Goal: Register for event/course

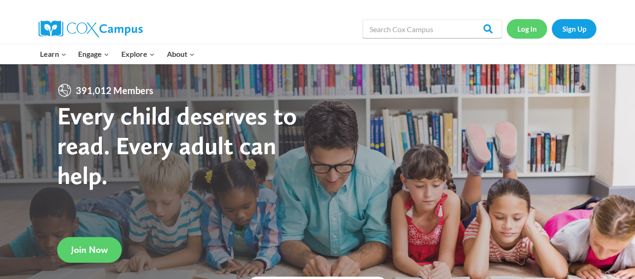
click at [528, 32] on link "Log In" at bounding box center [527, 28] width 40 height 19
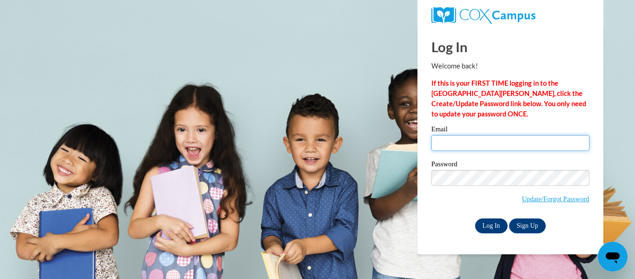
type input "stephanie.parke@ccsd.us"
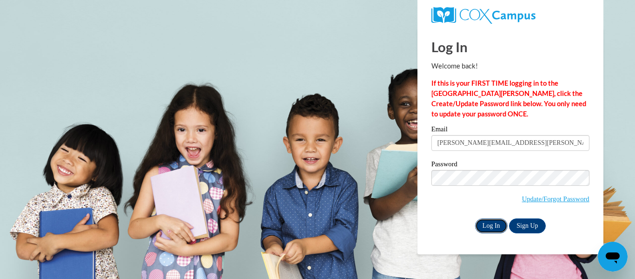
click at [492, 228] on input "Log In" at bounding box center [491, 225] width 33 height 15
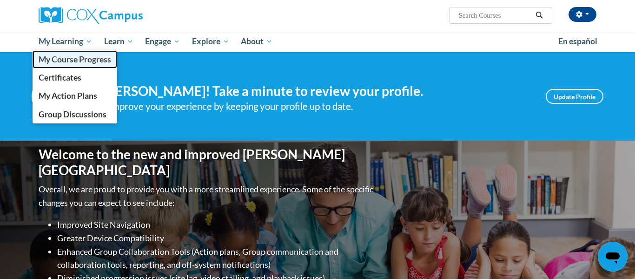
click at [67, 61] on span "My Course Progress" at bounding box center [75, 59] width 73 height 10
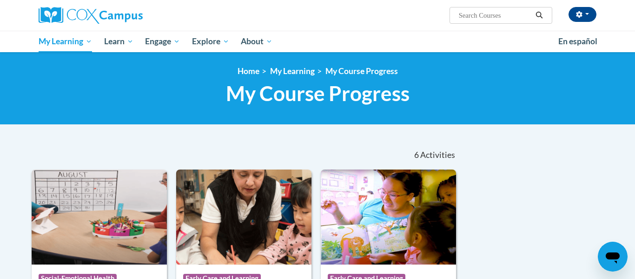
click at [486, 15] on input "Search..." at bounding box center [495, 15] width 74 height 11
type input "meaningful conversations"
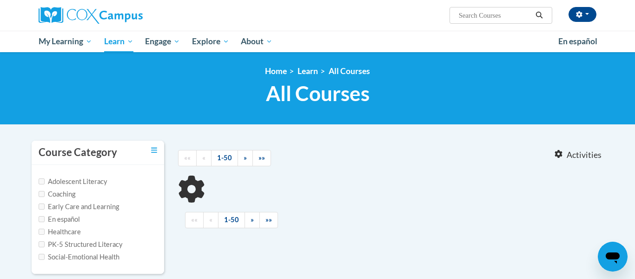
type input "meaningful conversations"
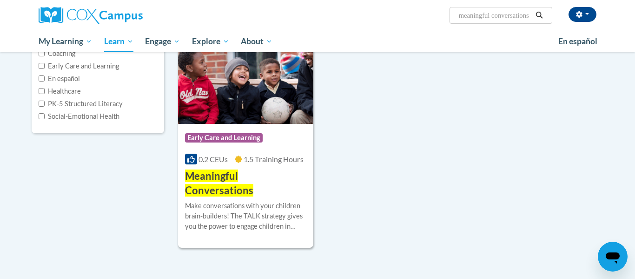
scroll to position [145, 0]
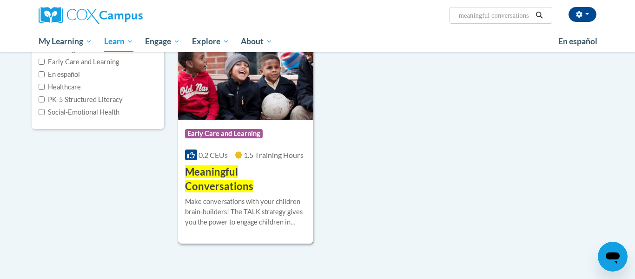
click at [223, 137] on span "Early Care and Learning" at bounding box center [224, 133] width 78 height 9
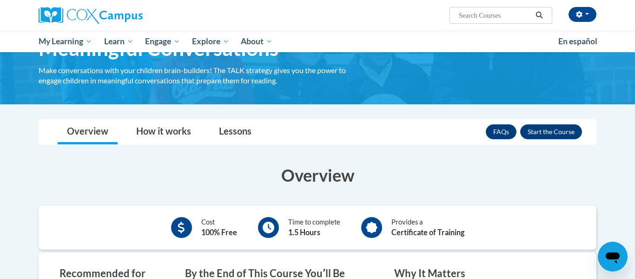
scroll to position [54, 0]
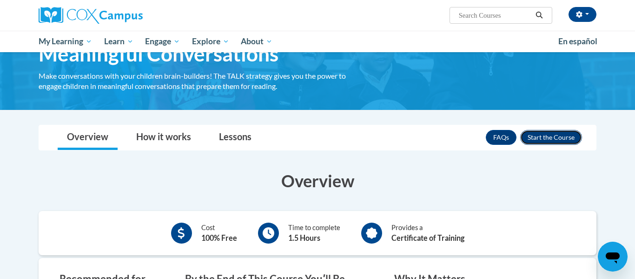
click at [546, 135] on button "Enroll" at bounding box center [551, 137] width 62 height 15
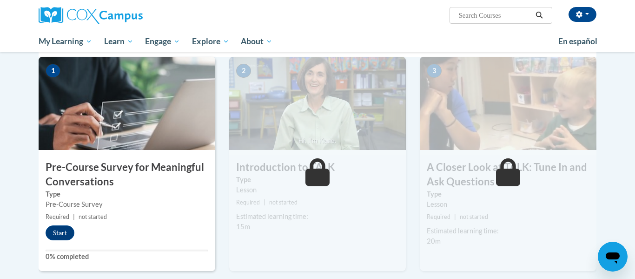
scroll to position [201, 0]
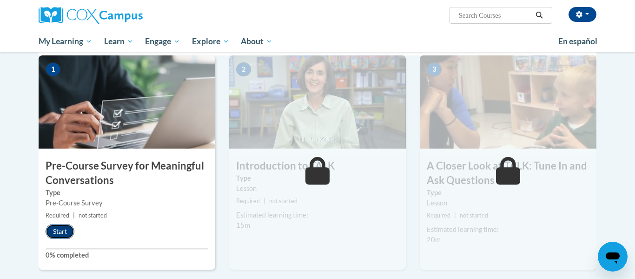
click at [57, 229] on button "Start" at bounding box center [60, 231] width 29 height 15
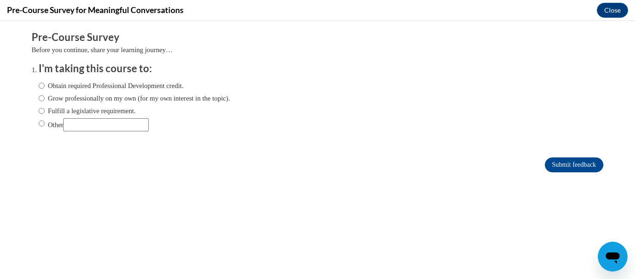
scroll to position [0, 0]
click at [42, 87] on input "Obtain required Professional Development credit." at bounding box center [42, 85] width 6 height 10
radio input "true"
click at [41, 87] on input "Obtain required Professional Development credit." at bounding box center [42, 85] width 6 height 10
click at [41, 86] on input "Obtain required Professional Development credit." at bounding box center [42, 85] width 6 height 10
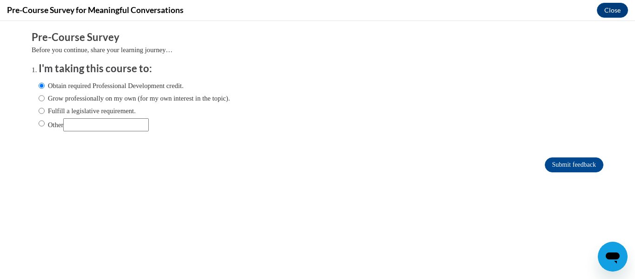
click at [54, 84] on label "Obtain required Professional Development credit." at bounding box center [111, 85] width 145 height 10
click at [45, 84] on input "Obtain required Professional Development credit." at bounding box center [42, 85] width 6 height 10
click at [90, 83] on label "Obtain required Professional Development credit." at bounding box center [111, 85] width 145 height 10
click at [45, 83] on input "Obtain required Professional Development credit." at bounding box center [42, 85] width 6 height 10
click at [96, 87] on label "Obtain required Professional Development credit." at bounding box center [111, 85] width 145 height 10
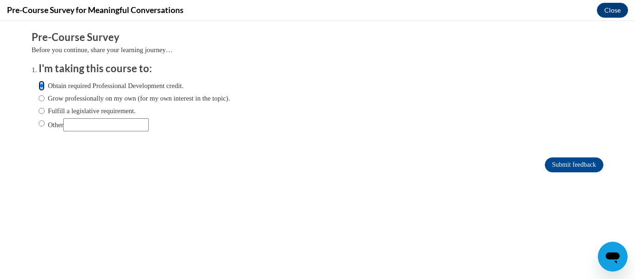
click at [45, 87] on input "Obtain required Professional Development credit." at bounding box center [42, 85] width 6 height 10
click at [572, 166] on input "Submit feedback" at bounding box center [574, 164] width 59 height 15
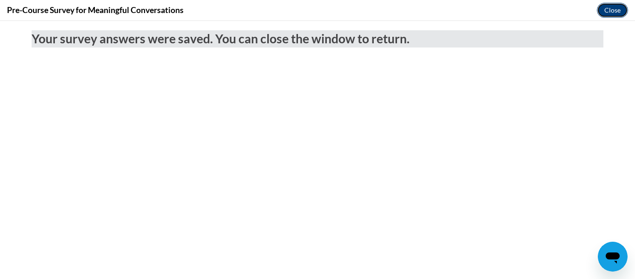
click at [619, 11] on button "Close" at bounding box center [612, 10] width 31 height 15
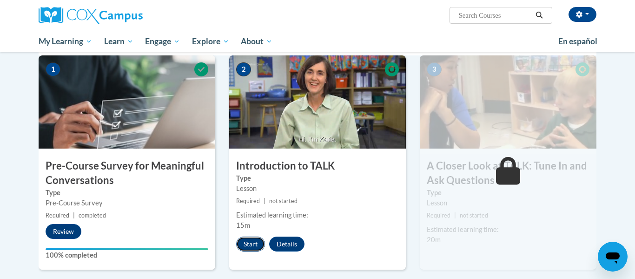
click at [250, 245] on button "Start" at bounding box center [250, 243] width 29 height 15
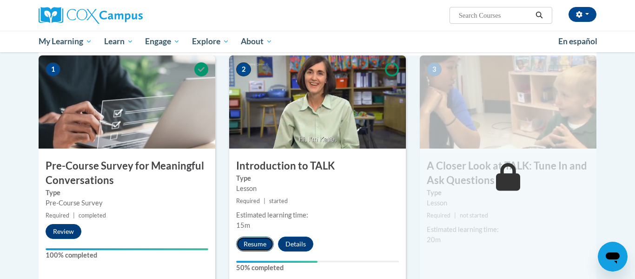
click at [256, 245] on button "Resume" at bounding box center [255, 243] width 38 height 15
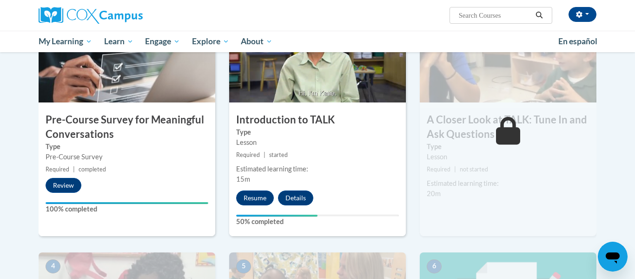
scroll to position [249, 0]
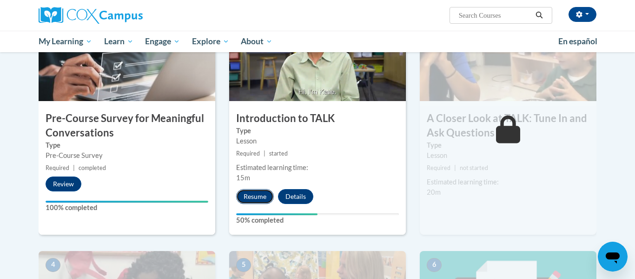
click at [253, 199] on button "Resume" at bounding box center [255, 196] width 38 height 15
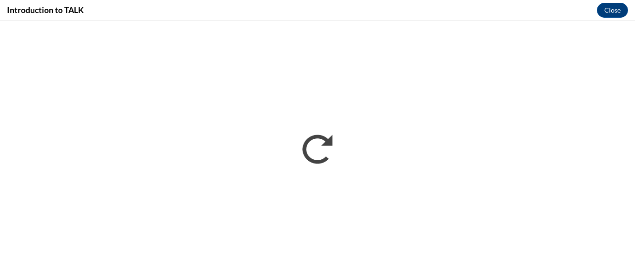
scroll to position [0, 0]
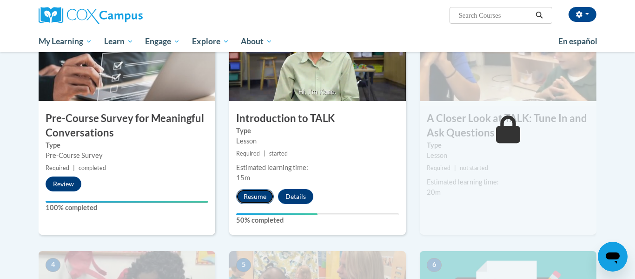
click at [252, 196] on button "Resume" at bounding box center [255, 196] width 38 height 15
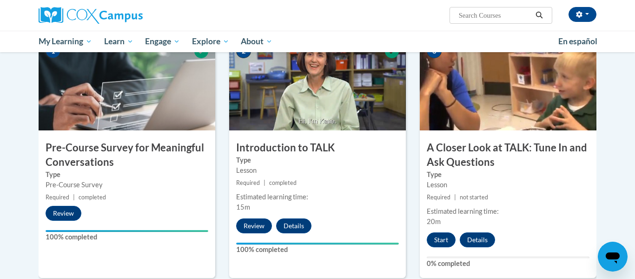
scroll to position [229, 0]
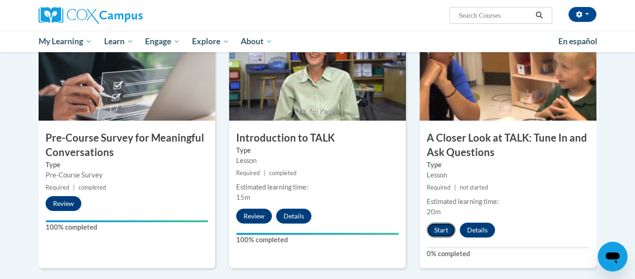
click at [440, 229] on button "Start" at bounding box center [441, 229] width 29 height 15
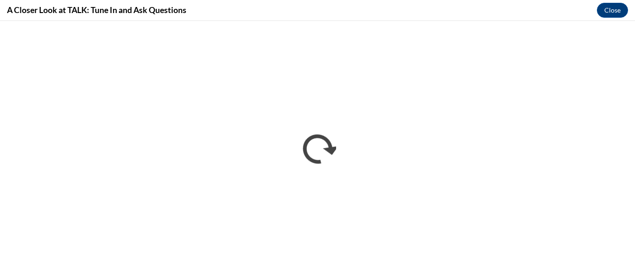
scroll to position [0, 0]
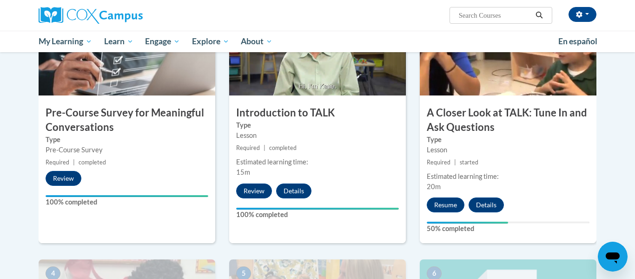
scroll to position [256, 0]
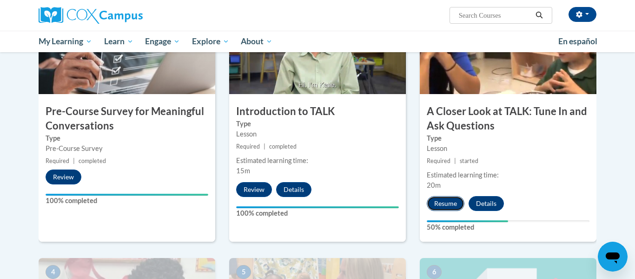
click at [443, 205] on button "Resume" at bounding box center [446, 203] width 38 height 15
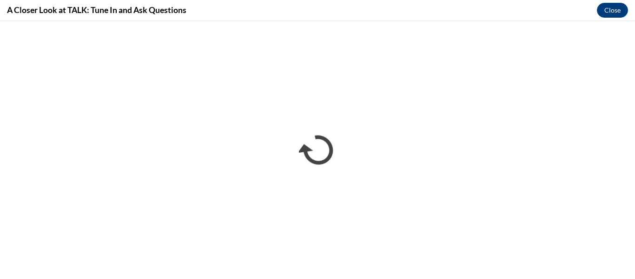
scroll to position [0, 0]
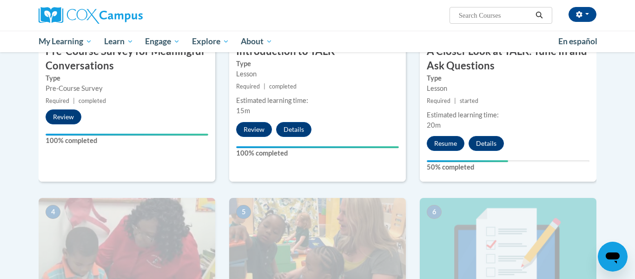
scroll to position [325, 0]
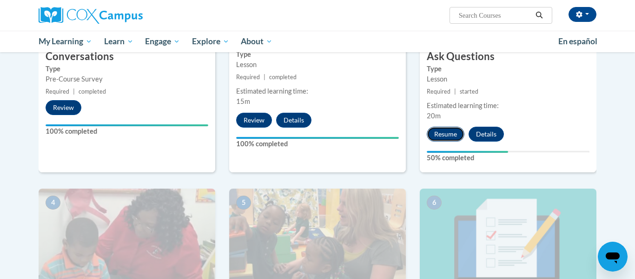
click at [443, 138] on button "Resume" at bounding box center [446, 134] width 38 height 15
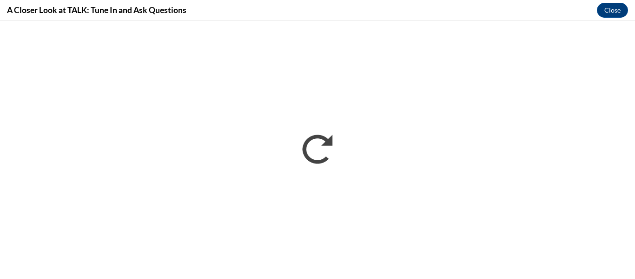
scroll to position [0, 0]
click at [615, 7] on button "Close" at bounding box center [612, 10] width 31 height 15
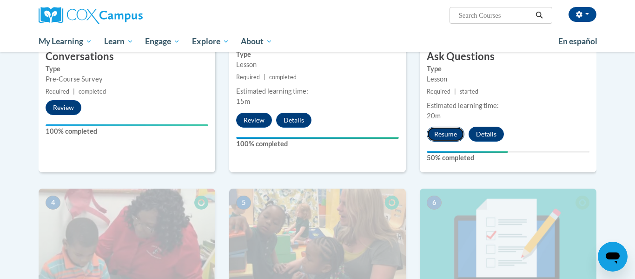
click at [447, 135] on button "Resume" at bounding box center [446, 134] width 38 height 15
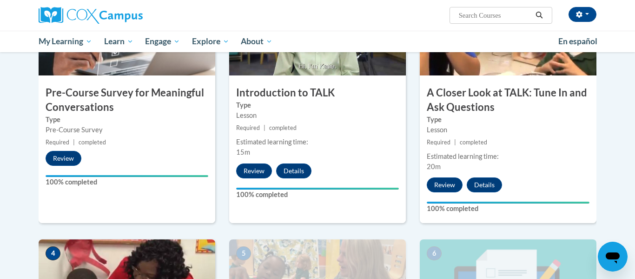
scroll to position [509, 0]
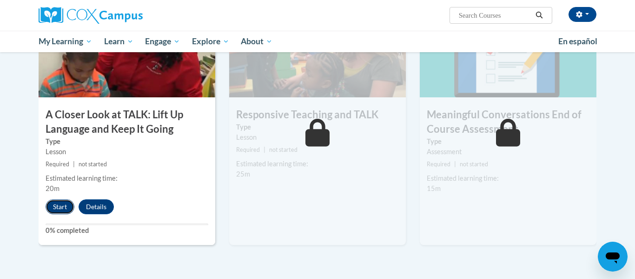
click at [58, 207] on button "Start" at bounding box center [60, 206] width 29 height 15
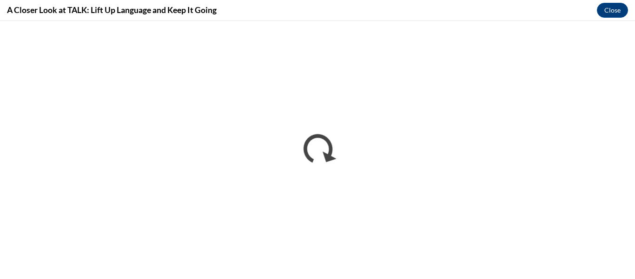
scroll to position [0, 0]
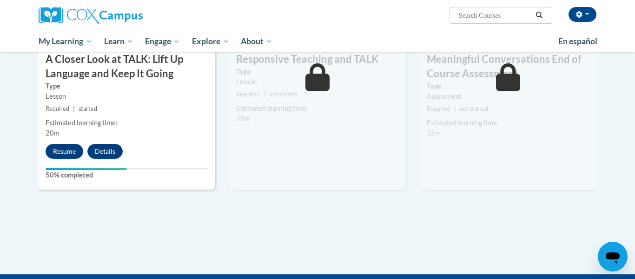
scroll to position [560, 0]
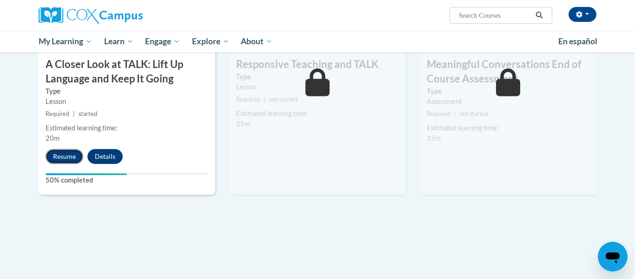
click at [70, 151] on button "Resume" at bounding box center [65, 156] width 38 height 15
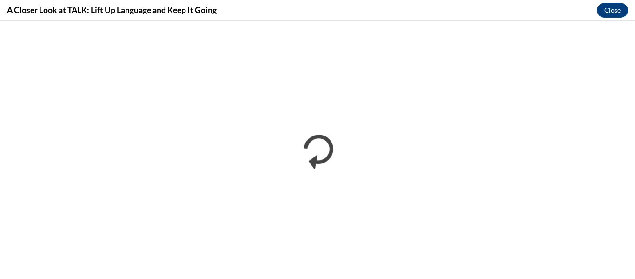
scroll to position [0, 0]
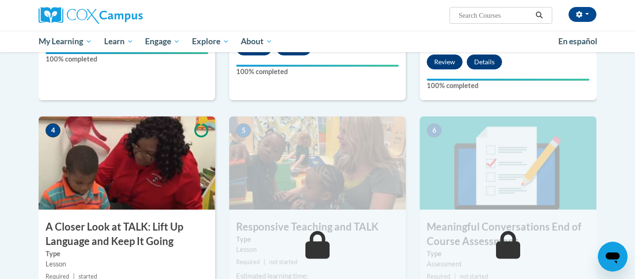
scroll to position [402, 0]
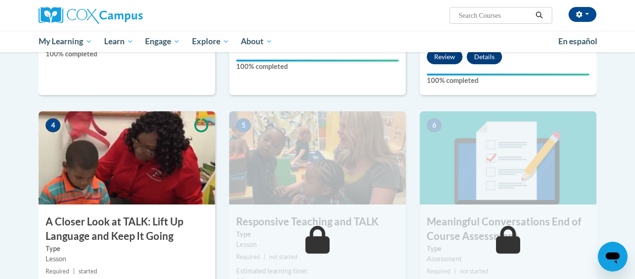
click at [52, 224] on h3 "A Closer Look at TALK: Lift Up Language and Keep It Going" at bounding box center [127, 228] width 177 height 29
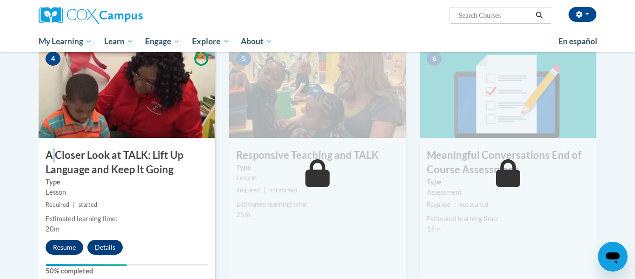
scroll to position [489, 0]
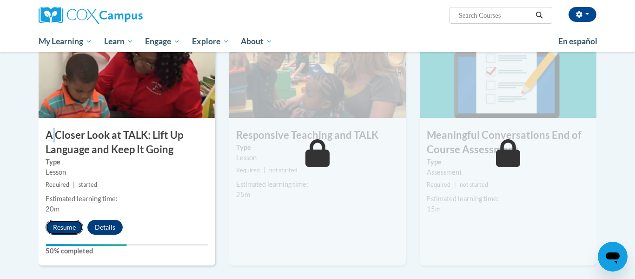
click at [55, 232] on button "Resume" at bounding box center [65, 227] width 38 height 15
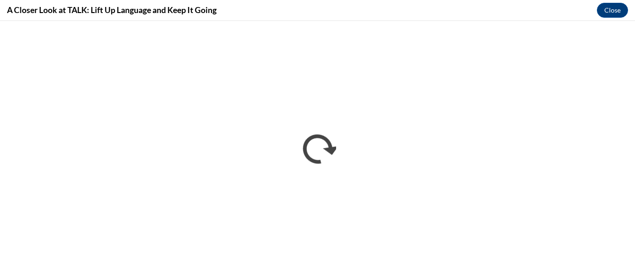
scroll to position [0, 0]
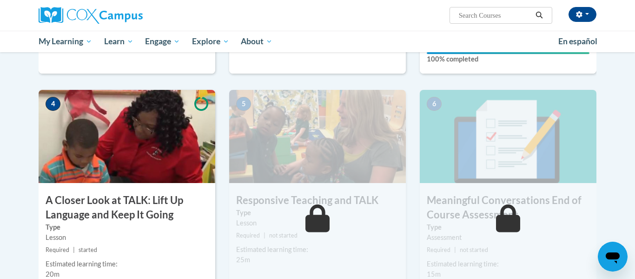
scroll to position [426, 0]
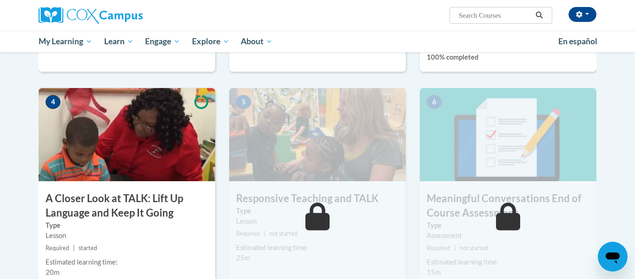
click at [117, 205] on h3 "A Closer Look at TALK: Lift Up Language and Keep It Going" at bounding box center [127, 205] width 177 height 29
click at [116, 195] on h3 "A Closer Look at TALK: Lift Up Language and Keep It Going" at bounding box center [127, 205] width 177 height 29
click at [87, 203] on h3 "A Closer Look at TALK: Lift Up Language and Keep It Going" at bounding box center [127, 205] width 177 height 29
click at [164, 180] on img at bounding box center [127, 134] width 177 height 93
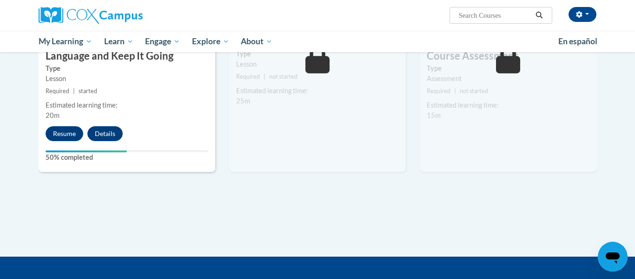
scroll to position [584, 0]
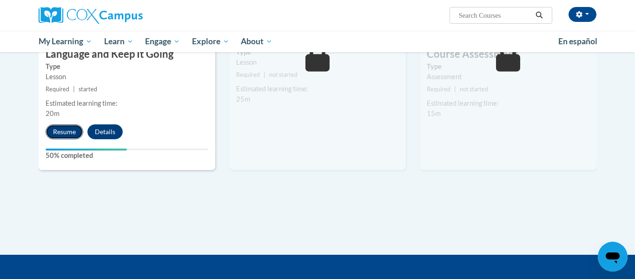
click at [66, 133] on button "Resume" at bounding box center [65, 131] width 38 height 15
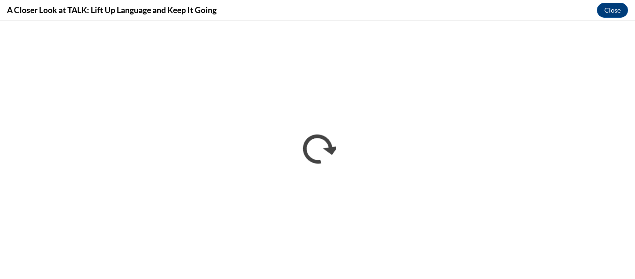
scroll to position [0, 0]
